Goal: Task Accomplishment & Management: Manage account settings

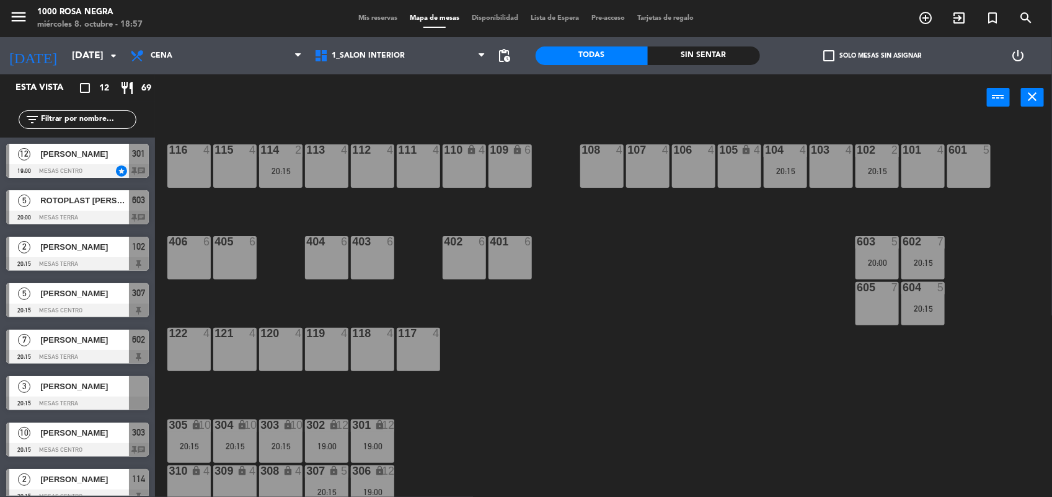
click at [368, 16] on span "Mis reservas" at bounding box center [377, 18] width 51 height 7
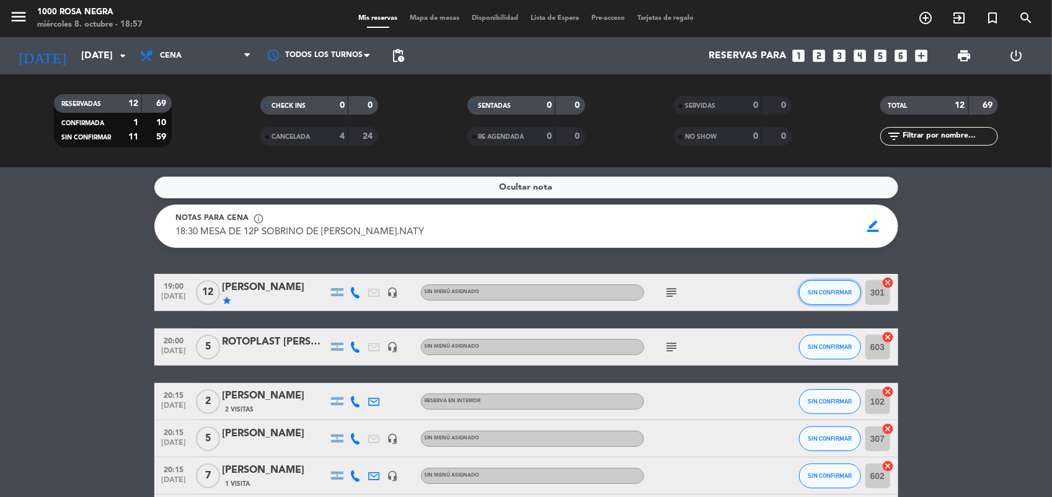
click at [844, 295] on span "SIN CONFIRMAR" at bounding box center [830, 292] width 44 height 7
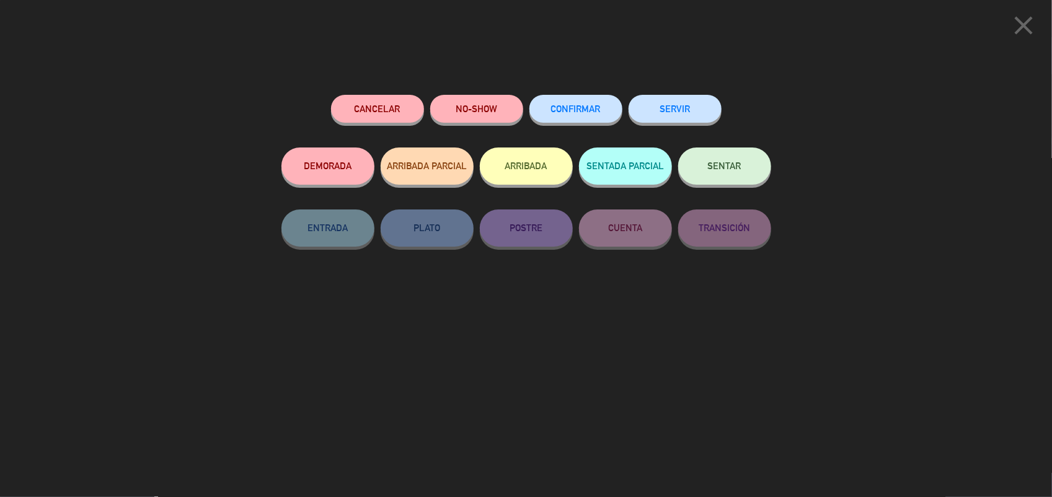
click at [745, 159] on button "SENTAR" at bounding box center [724, 166] width 93 height 37
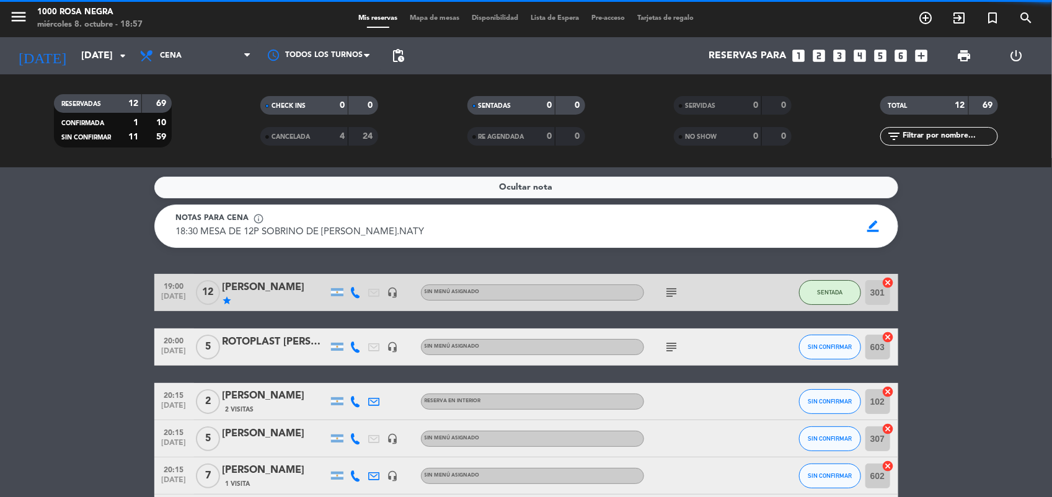
click at [1001, 245] on service-notes "Ocultar nota Notas para cena info_outline 18:30 MESA DE 12P SOBRINO DE C. GIOVA…" at bounding box center [526, 212] width 1052 height 71
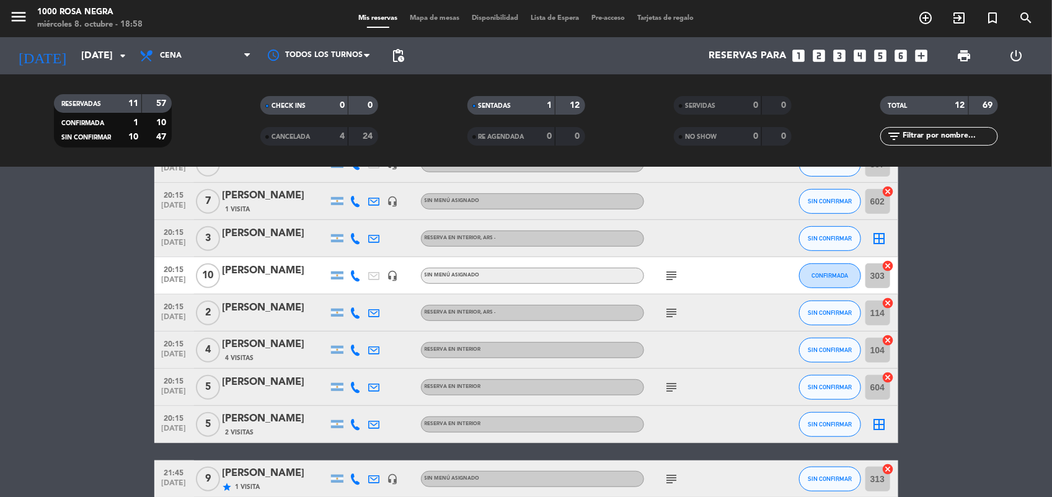
scroll to position [244, 0]
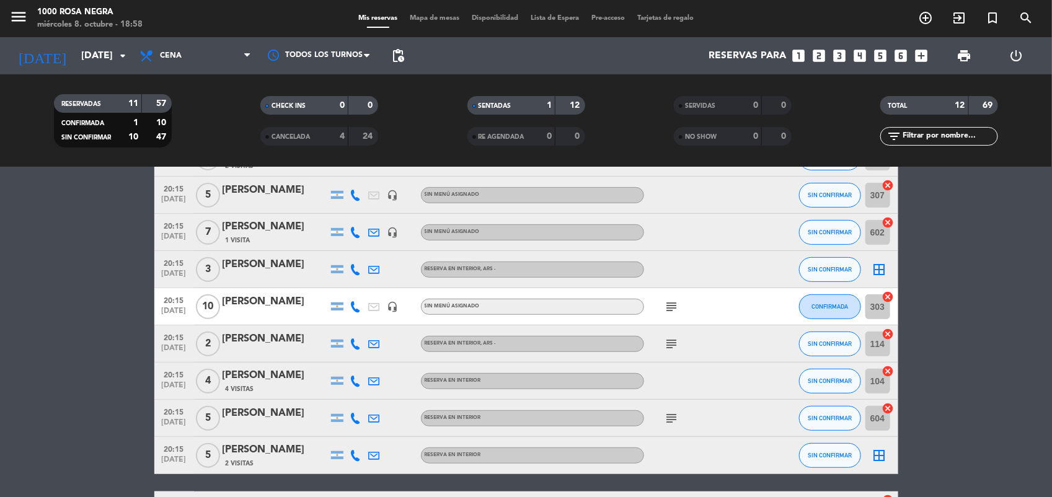
click at [969, 296] on bookings-row "19:00 oct. 8 12 JUAN IGNACIO PINA star headset_mic Sin menú asignado subject SE…" at bounding box center [526, 279] width 1052 height 499
click at [1000, 308] on bookings-row "19:00 oct. 8 12 JUAN IGNACIO PINA star headset_mic Sin menú asignado subject SE…" at bounding box center [526, 279] width 1052 height 499
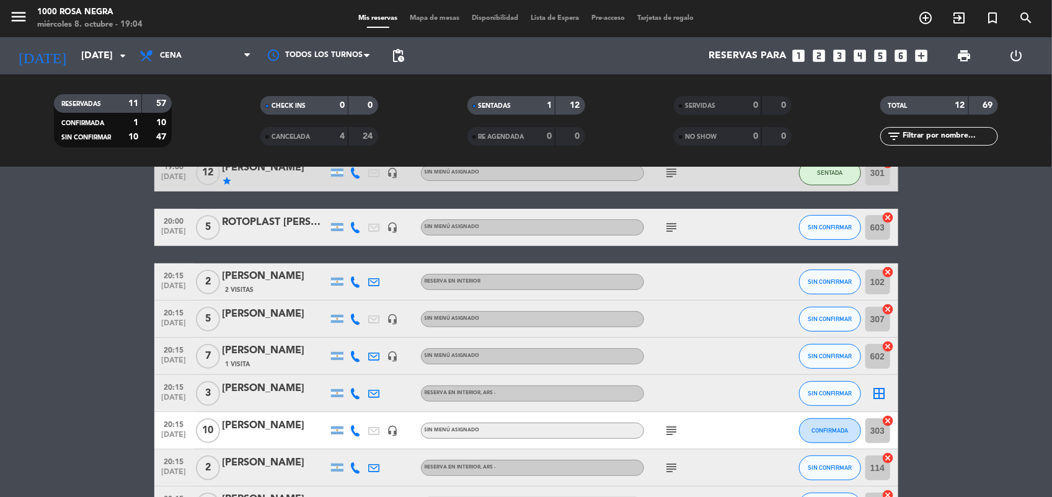
scroll to position [89, 0]
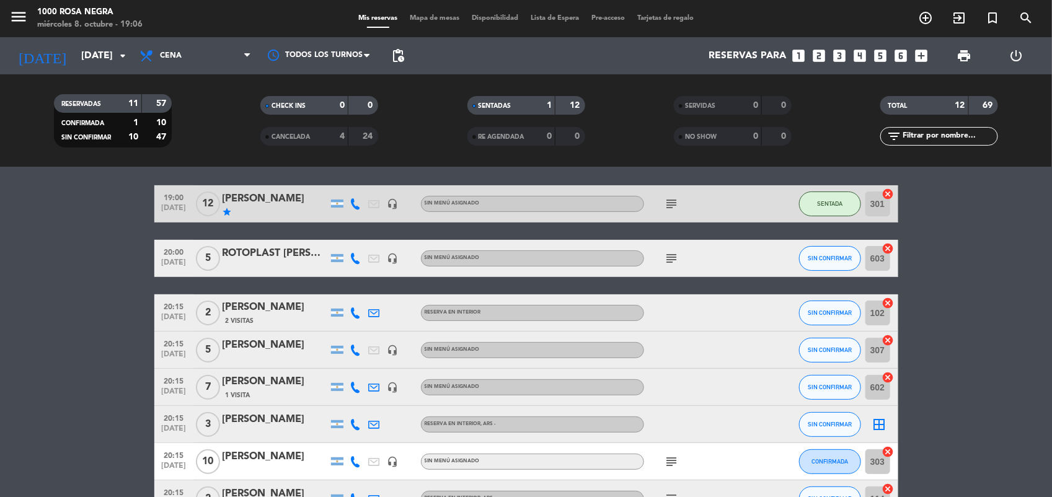
click at [433, 17] on span "Mapa de mesas" at bounding box center [435, 18] width 62 height 7
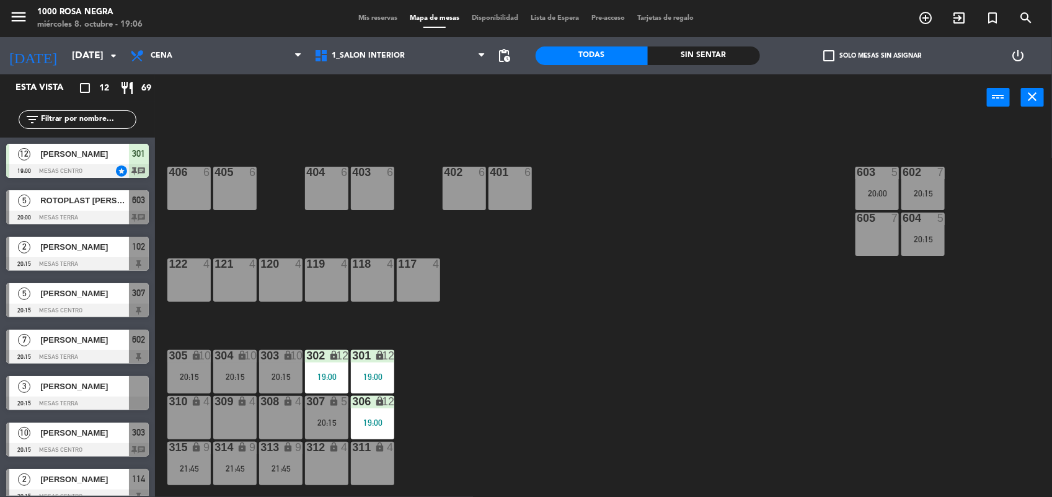
scroll to position [71, 0]
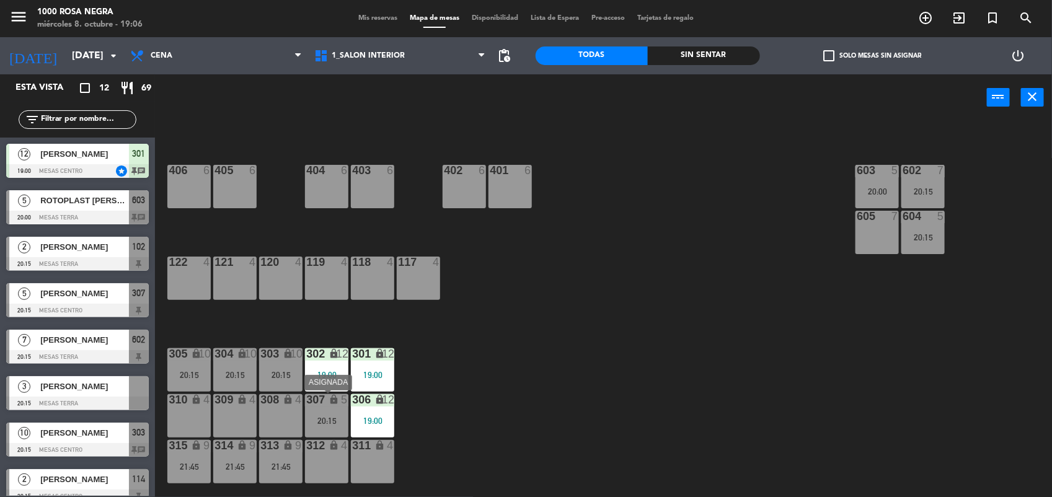
click at [333, 407] on div "307 lock 5" at bounding box center [326, 400] width 43 height 12
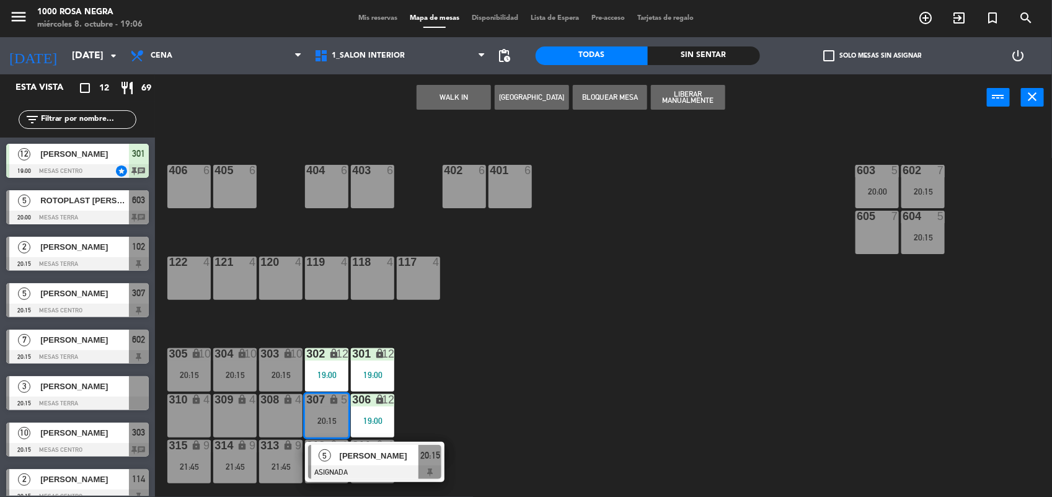
scroll to position [0, 0]
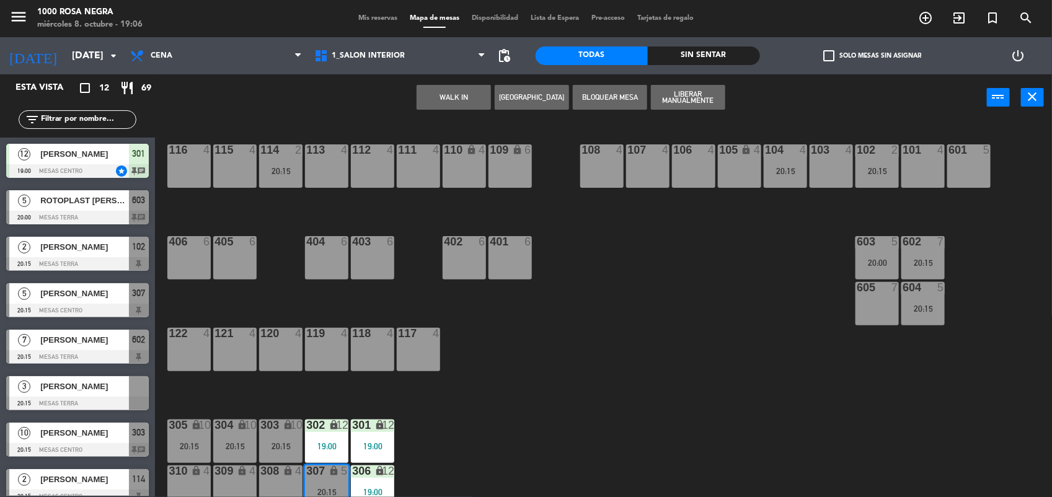
click at [503, 187] on div "109 lock 6" at bounding box center [510, 165] width 43 height 43
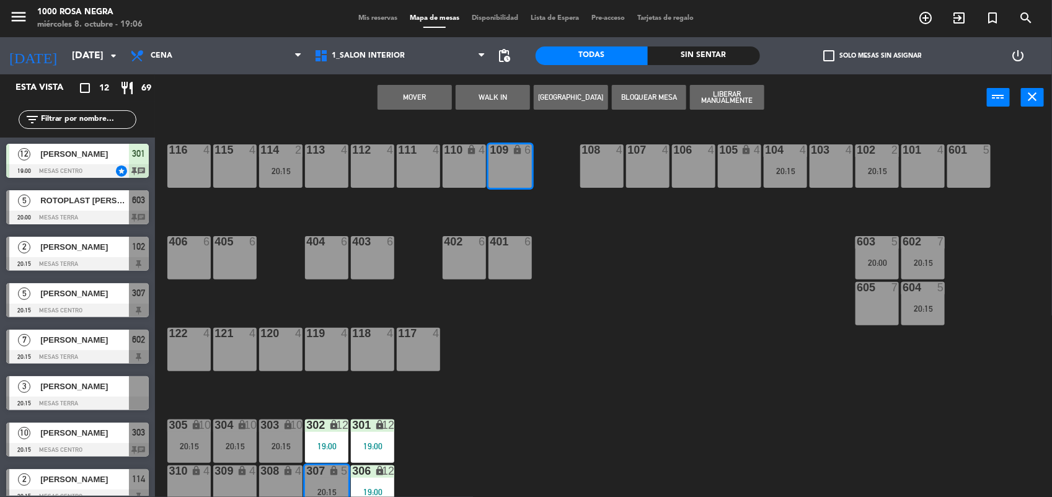
click at [426, 100] on button "Mover" at bounding box center [415, 97] width 74 height 25
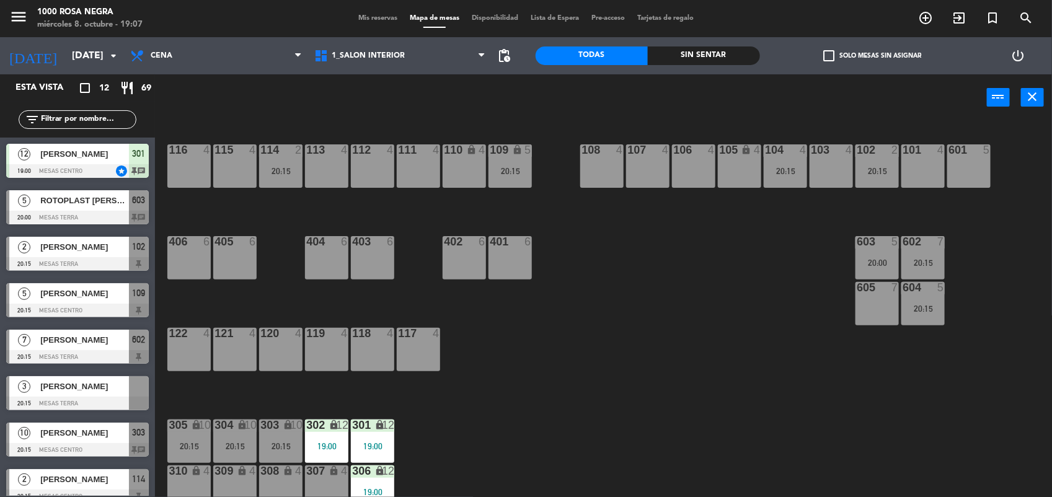
click at [367, 20] on span "Mis reservas" at bounding box center [377, 18] width 51 height 7
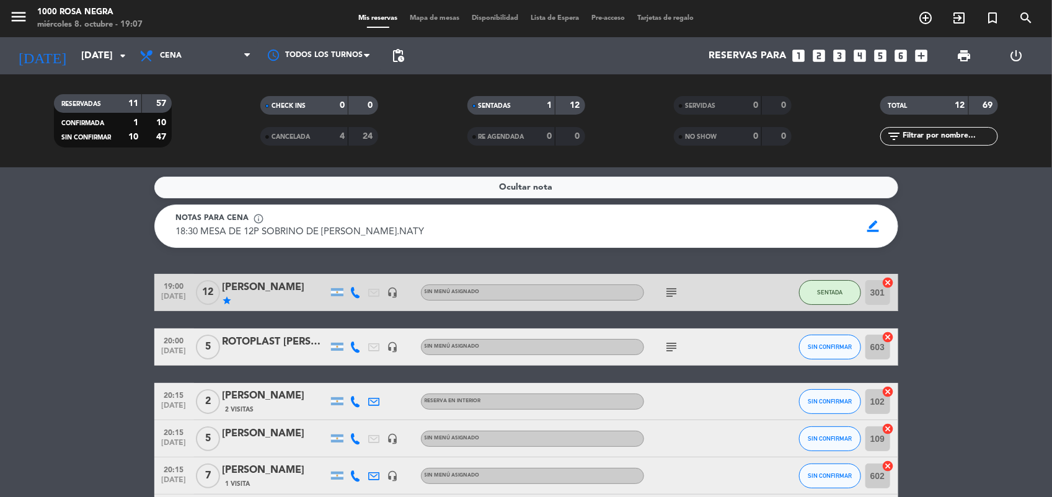
click at [966, 273] on div "Ocultar nota Notas para cena info_outline 18:30 MESA DE 12P SOBRINO DE C. GIOVA…" at bounding box center [526, 332] width 1052 height 330
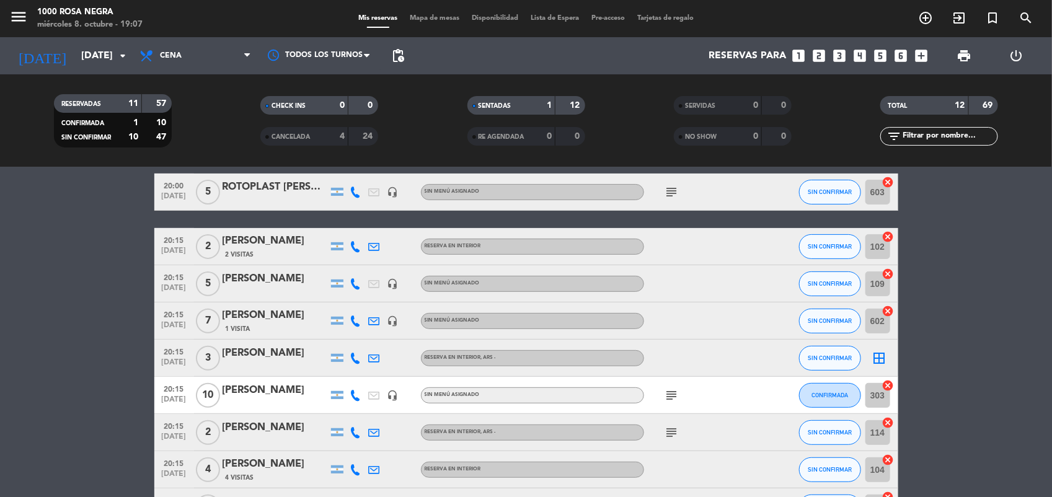
scroll to position [124, 0]
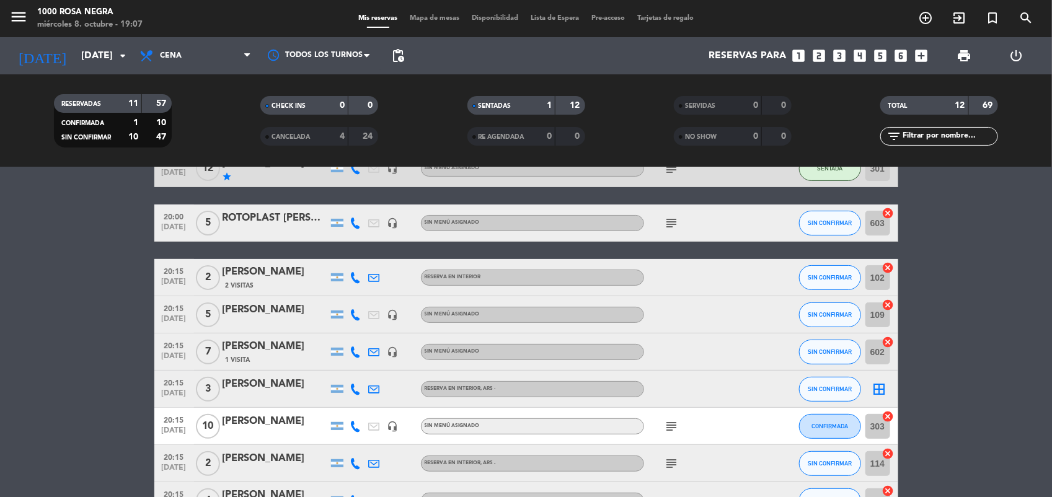
click at [671, 428] on icon "subject" at bounding box center [672, 426] width 15 height 15
click at [673, 465] on icon "subject" at bounding box center [672, 463] width 15 height 15
click at [428, 16] on span "Mapa de mesas" at bounding box center [435, 18] width 62 height 7
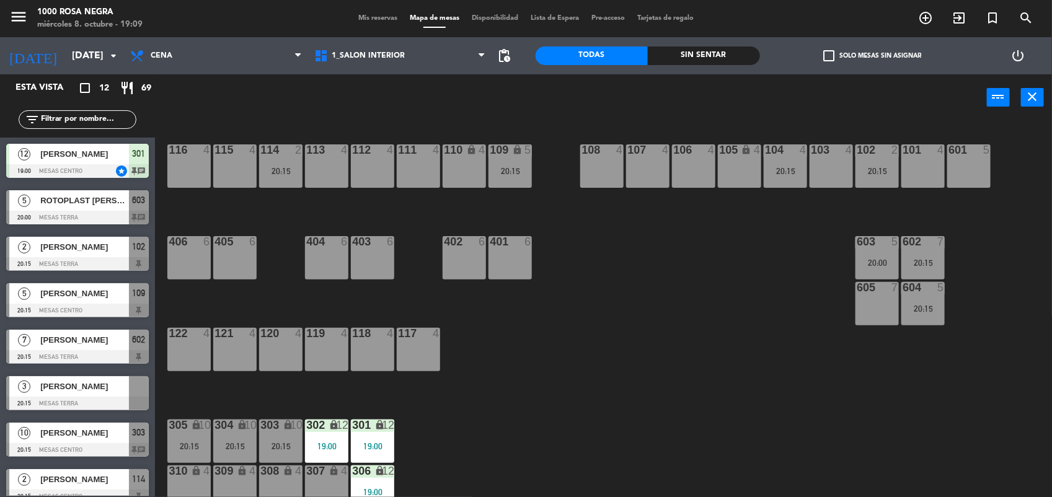
click at [358, 23] on div "Mis reservas Mapa de mesas Disponibilidad Lista de Espera Pre-acceso Tarjetas d…" at bounding box center [526, 18] width 348 height 11
click at [371, 17] on span "Mis reservas" at bounding box center [377, 18] width 51 height 7
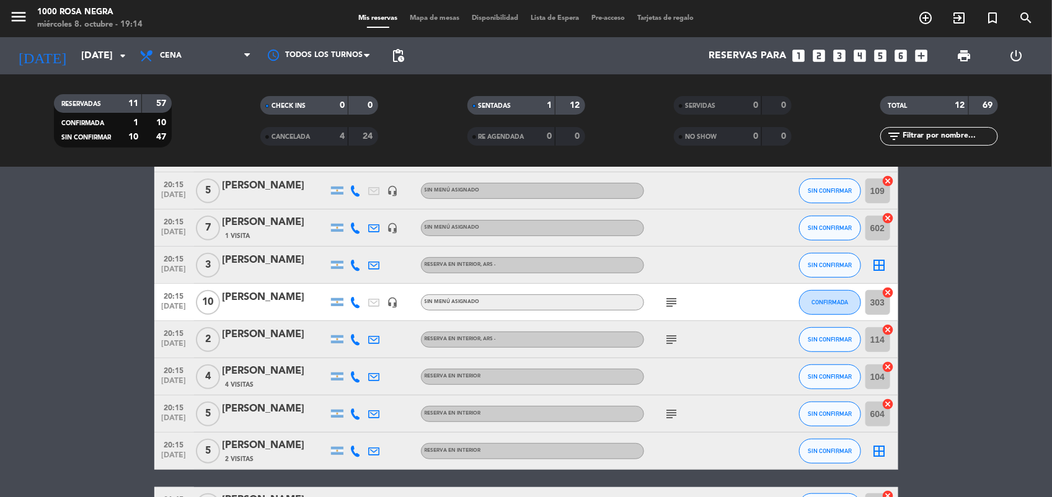
scroll to position [279, 0]
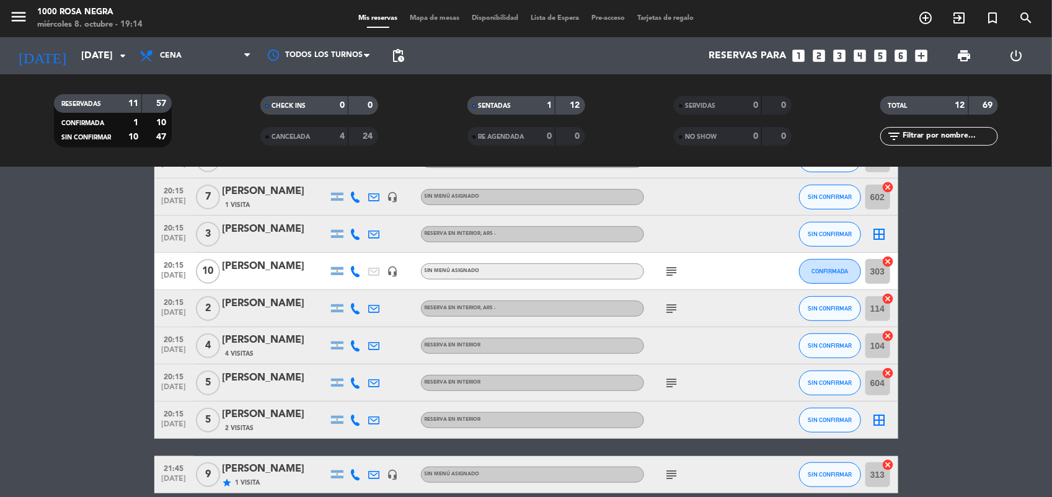
click at [676, 388] on icon "subject" at bounding box center [672, 383] width 15 height 15
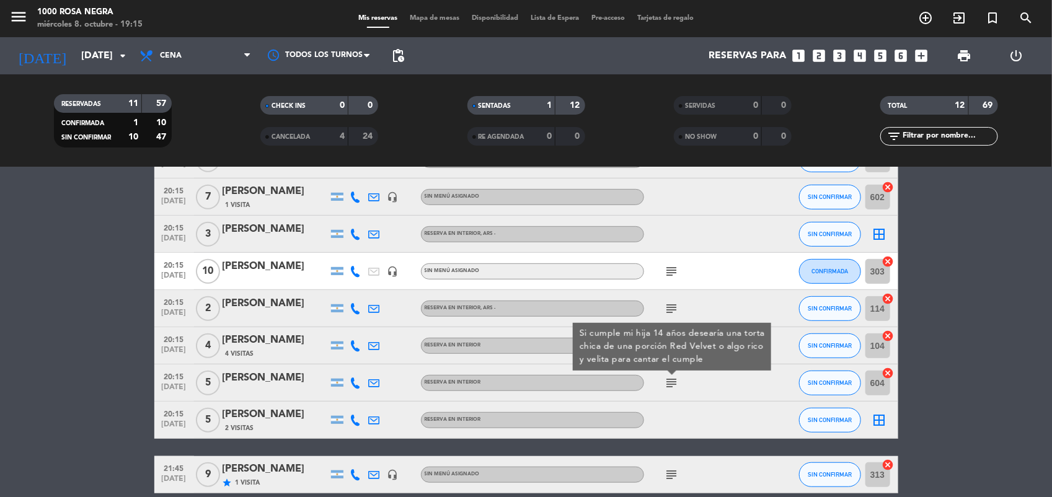
click at [676, 388] on icon "subject" at bounding box center [672, 383] width 15 height 15
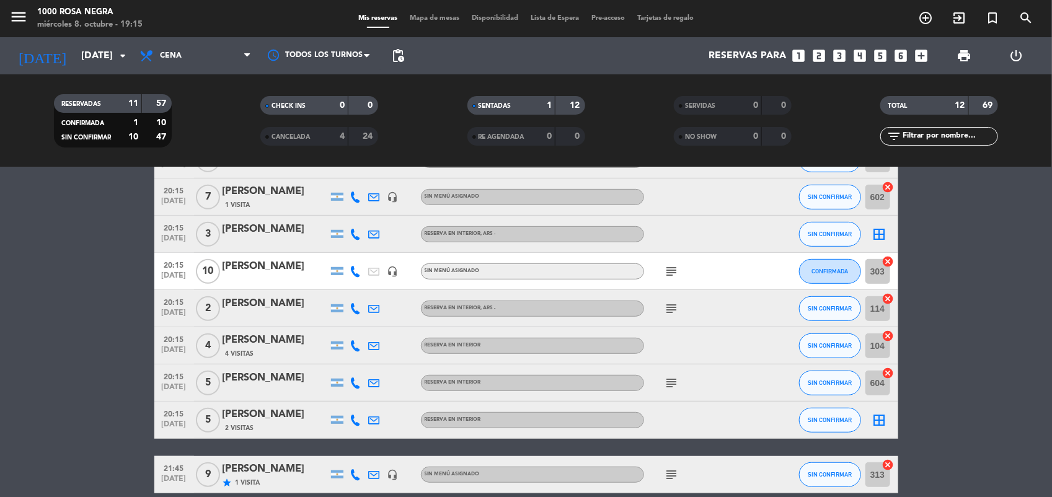
click at [670, 476] on icon "subject" at bounding box center [672, 475] width 15 height 15
click at [952, 273] on bookings-row "19:00 oct. 8 12 JUAN IGNACIO PINA star headset_mic Sin menú asignado subject SE…" at bounding box center [526, 244] width 1052 height 499
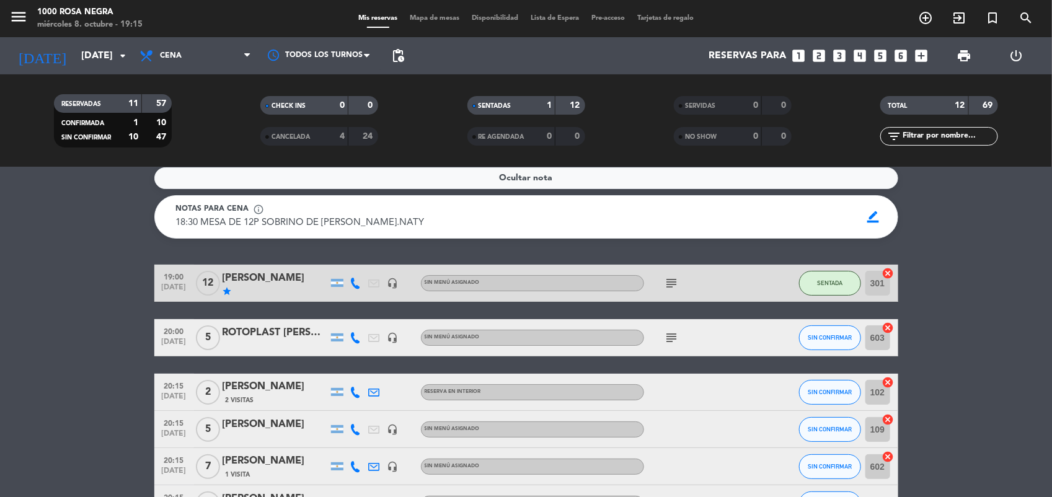
scroll to position [0, 0]
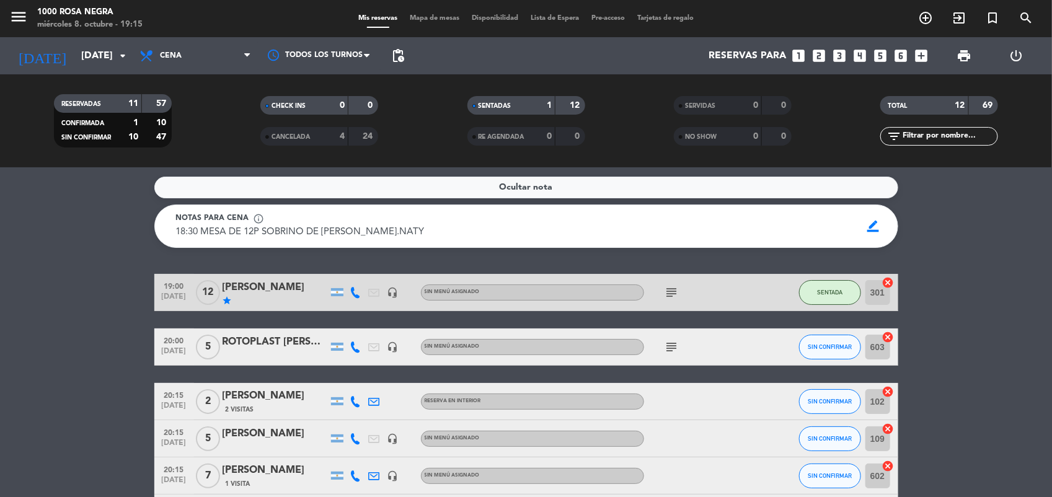
click at [665, 346] on icon "subject" at bounding box center [672, 347] width 15 height 15
click at [671, 342] on icon "subject" at bounding box center [672, 347] width 15 height 15
click at [671, 285] on icon "subject" at bounding box center [672, 292] width 15 height 15
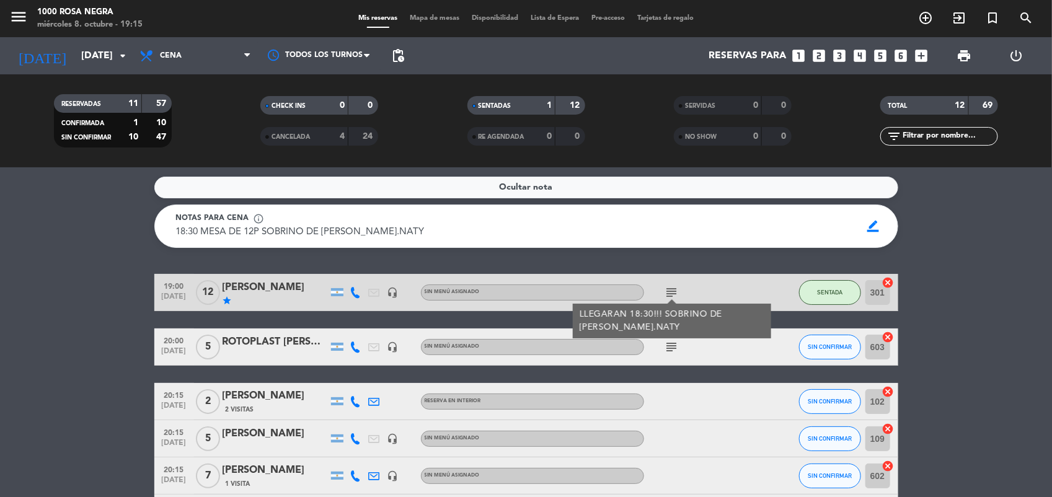
click at [671, 285] on icon "subject" at bounding box center [672, 292] width 15 height 15
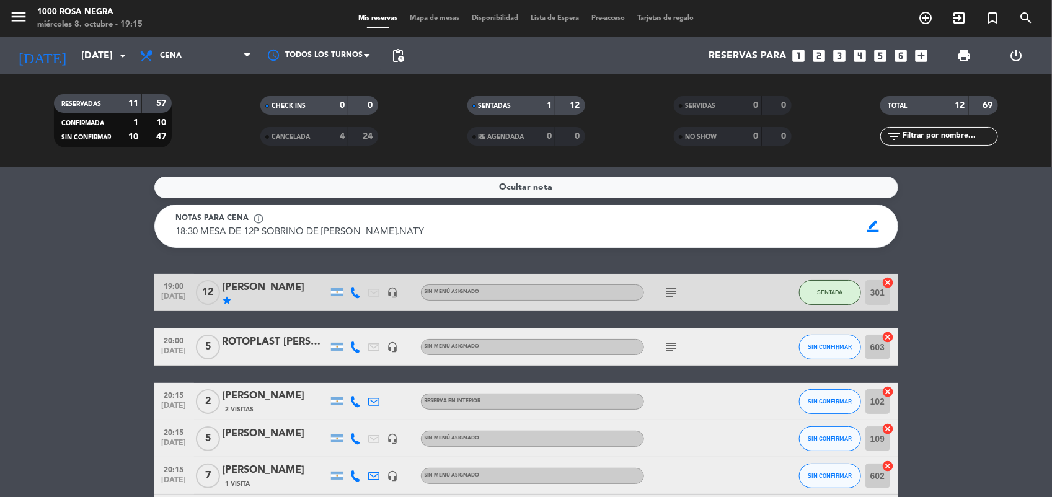
click at [674, 355] on div "subject" at bounding box center [700, 347] width 112 height 37
click at [671, 350] on icon "subject" at bounding box center [672, 347] width 15 height 15
